Goal: Task Accomplishment & Management: Manage account settings

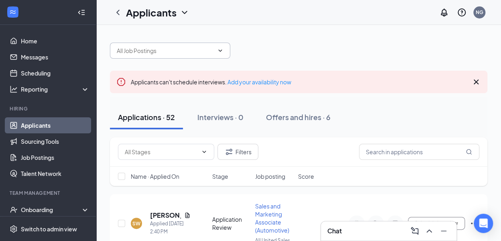
click at [223, 51] on icon "ChevronDown" at bounding box center [220, 50] width 6 height 6
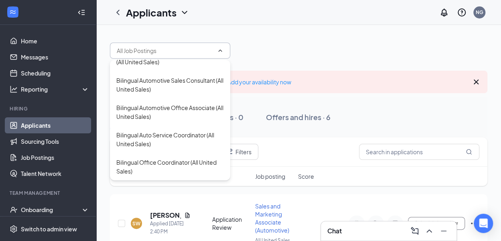
scroll to position [144, 0]
drag, startPoint x: 157, startPoint y: 140, endPoint x: 210, endPoint y: 107, distance: 61.9
click at [158, 140] on div "Bilingual Auto Service Coordinator (All United Sales)" at bounding box center [170, 139] width 108 height 18
type input "Bilingual Auto Service Coordinator (All United Sales)"
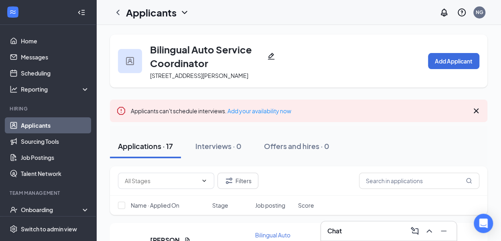
scroll to position [80, 0]
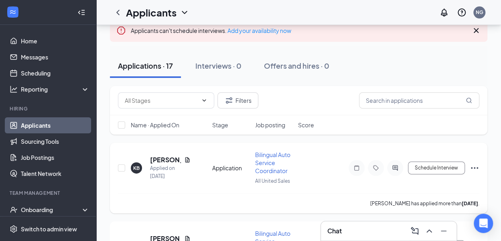
drag, startPoint x: 271, startPoint y: 171, endPoint x: 280, endPoint y: 166, distance: 10.8
click at [271, 171] on span "Bilingual Auto Service Coordinator" at bounding box center [272, 162] width 35 height 23
click at [270, 154] on span "Bilingual Auto Service Coordinator" at bounding box center [272, 162] width 35 height 23
click at [41, 157] on link "Job Postings" at bounding box center [55, 157] width 69 height 16
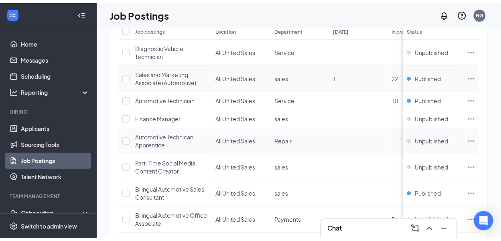
scroll to position [120, 0]
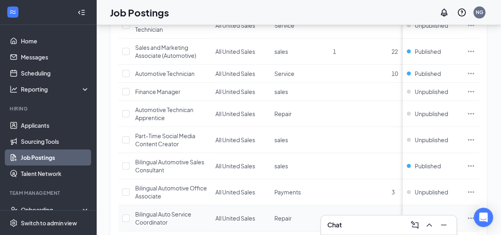
click at [174, 210] on span "Bilingual Auto Service Coordinator" at bounding box center [163, 217] width 56 height 15
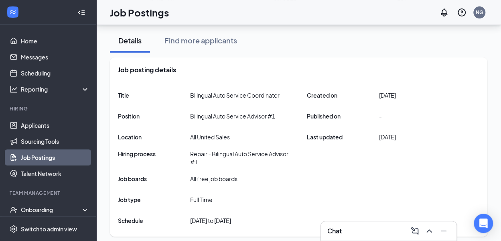
scroll to position [80, 0]
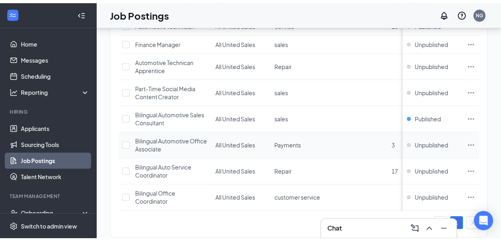
scroll to position [172, 0]
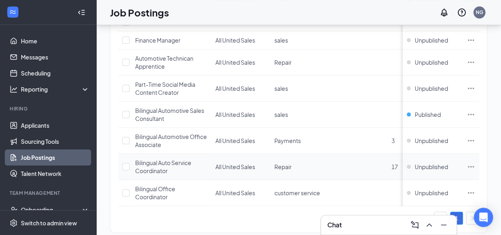
click at [414, 154] on td "Unpublished" at bounding box center [433, 167] width 60 height 26
click at [415, 163] on div "Unpublished" at bounding box center [427, 167] width 41 height 8
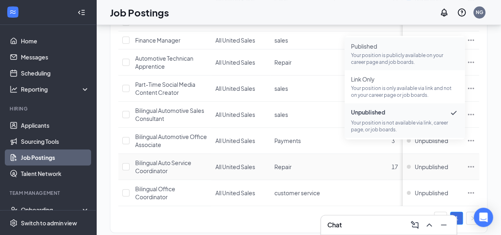
click at [385, 62] on p "Your position is publicly available on your career page and job boards." at bounding box center [405, 59] width 108 height 14
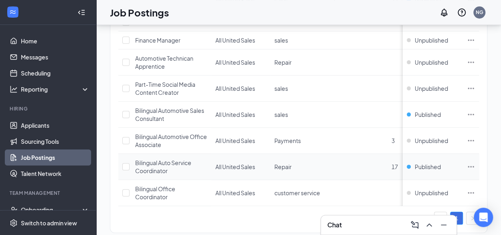
click at [165, 159] on span "Bilingual Auto Service Coordinator" at bounding box center [163, 166] width 56 height 15
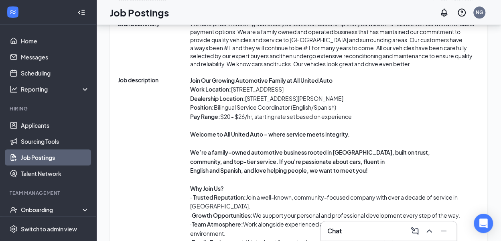
scroll to position [413, 0]
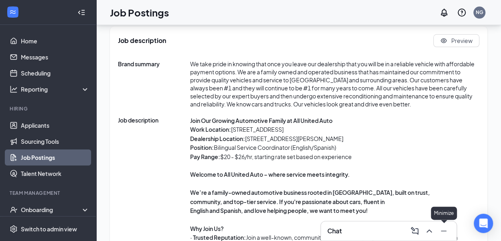
click at [442, 230] on icon "Minimize" at bounding box center [444, 231] width 10 height 10
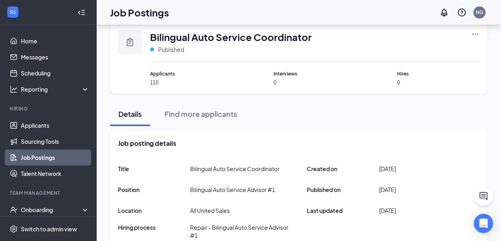
scroll to position [0, 0]
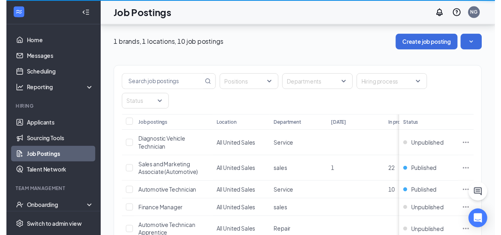
scroll to position [172, 0]
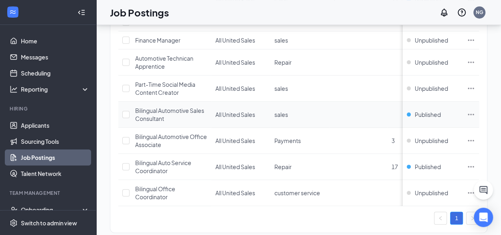
drag, startPoint x: 416, startPoint y: 93, endPoint x: 405, endPoint y: 94, distance: 11.3
click at [416, 110] on div "Published" at bounding box center [424, 114] width 34 height 8
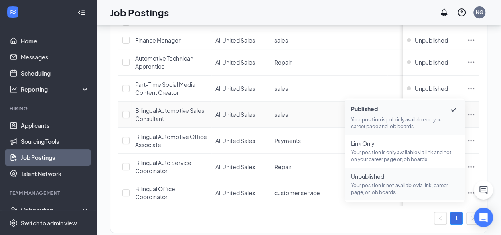
click at [379, 191] on p "Your position is not available via link, career page, or job boards." at bounding box center [405, 189] width 108 height 14
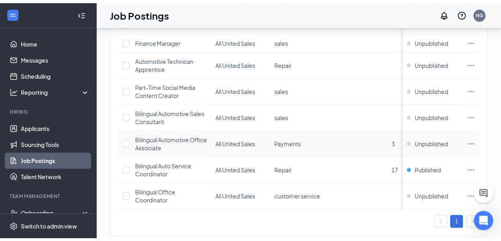
scroll to position [0, 0]
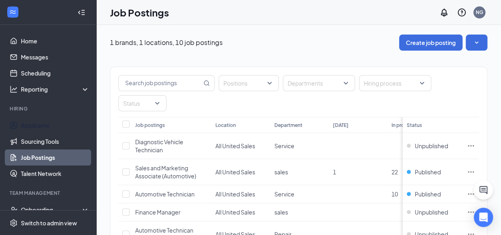
drag, startPoint x: 39, startPoint y: 129, endPoint x: 67, endPoint y: 109, distance: 33.6
click at [39, 129] on link "Applicants" at bounding box center [55, 125] width 69 height 16
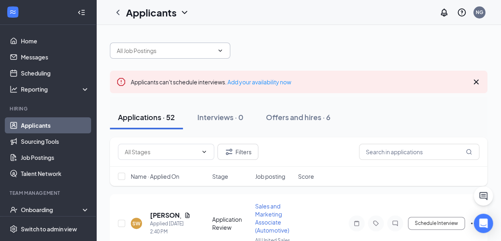
click at [222, 50] on icon "ChevronDown" at bounding box center [220, 50] width 6 height 6
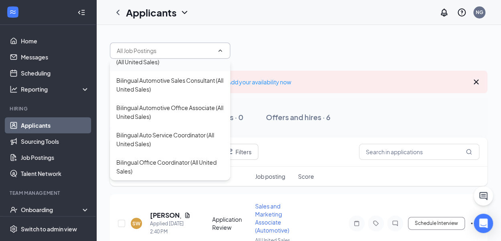
scroll to position [144, 0]
